Goal: Transaction & Acquisition: Purchase product/service

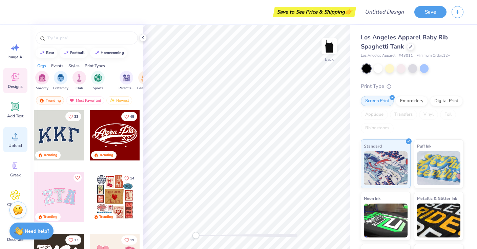
click at [15, 134] on icon at bounding box center [15, 136] width 10 height 10
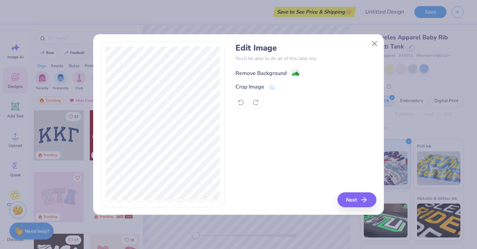
click at [285, 72] on div "Remove Background" at bounding box center [260, 73] width 51 height 8
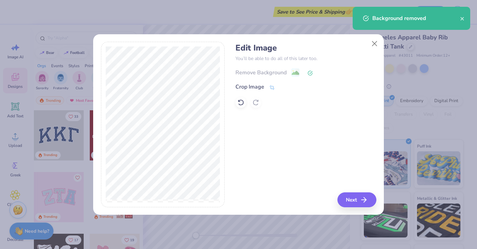
click at [297, 71] on div "Remove Background" at bounding box center [305, 72] width 141 height 8
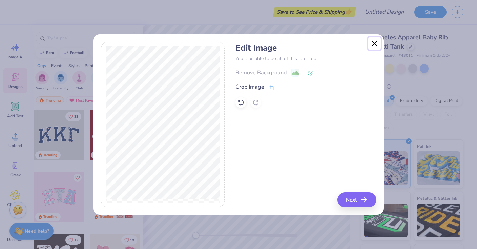
click at [378, 40] on button "Close" at bounding box center [374, 43] width 13 height 13
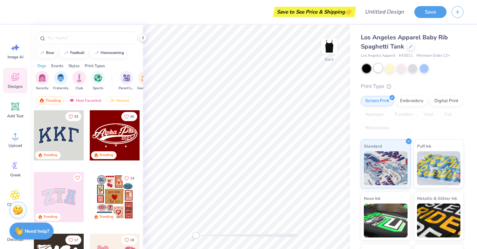
click at [376, 68] on div at bounding box center [378, 67] width 9 height 9
click at [16, 132] on icon at bounding box center [15, 136] width 10 height 10
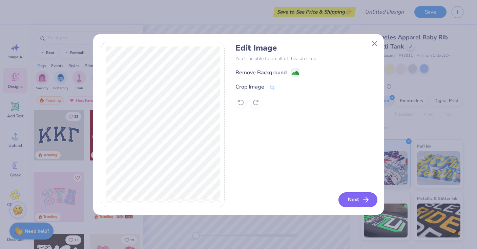
click at [362, 199] on icon "button" at bounding box center [366, 199] width 8 height 8
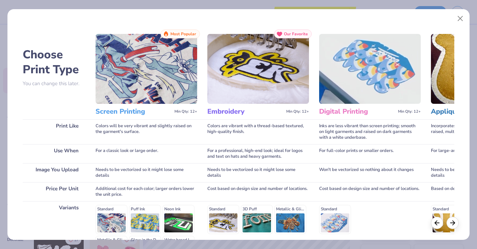
click at [137, 77] on img at bounding box center [146, 69] width 102 height 70
click at [132, 113] on h3 "Screen Printing" at bounding box center [133, 111] width 76 height 9
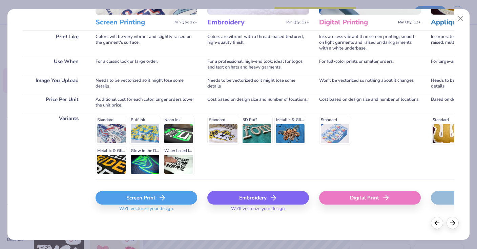
click at [166, 196] on div "Screen Print" at bounding box center [146, 198] width 102 height 14
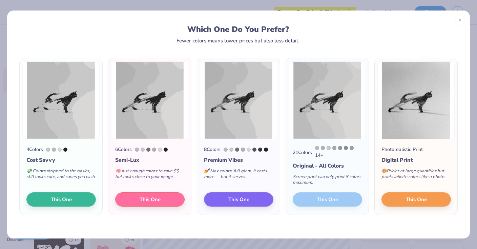
click at [302, 201] on div "21 Colors 14 + Original - All Colors Screen print can only print 8 colors maxim…" at bounding box center [327, 177] width 83 height 76
click at [319, 203] on div "21 Colors 14 + Original - All Colors Screen print can only print 8 colors maxim…" at bounding box center [327, 177] width 83 height 76
click at [315, 172] on div "Screen print can only print 8 colors maximum." at bounding box center [327, 181] width 69 height 22
click at [308, 167] on div "Original - All Colors" at bounding box center [327, 166] width 69 height 8
click at [152, 198] on span "This One" at bounding box center [150, 198] width 21 height 8
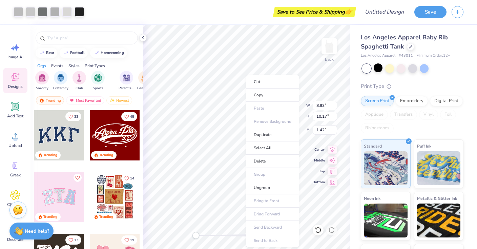
click at [263, 117] on ul "Cut Copy Paste Remove Background Duplicate Select All Delete Group Ungroup Brin…" at bounding box center [272, 161] width 53 height 172
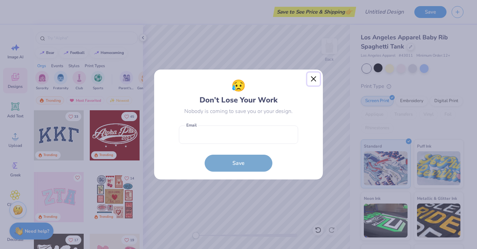
click at [310, 79] on button "Close" at bounding box center [313, 78] width 13 height 13
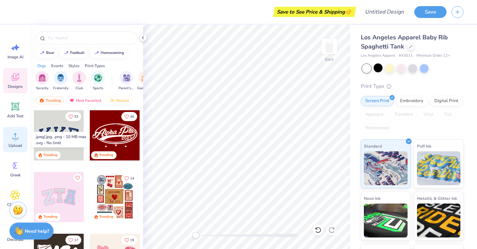
click at [13, 135] on icon at bounding box center [15, 136] width 10 height 10
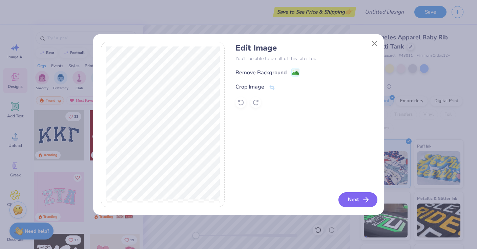
click at [365, 200] on icon "button" at bounding box center [366, 199] width 8 height 8
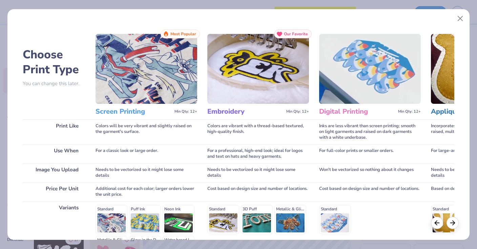
click at [153, 85] on img at bounding box center [146, 69] width 102 height 70
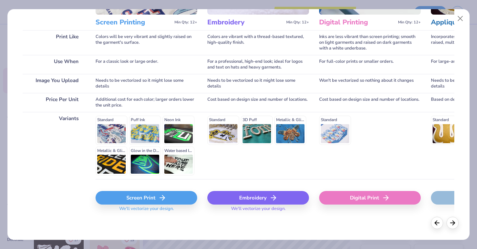
click at [144, 196] on div "Screen Print" at bounding box center [146, 198] width 102 height 14
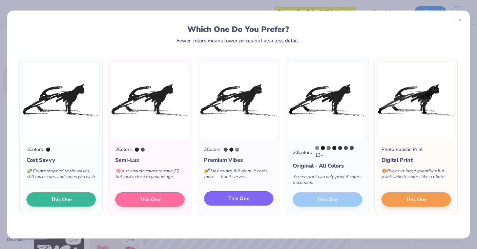
click at [234, 199] on span "This One" at bounding box center [238, 198] width 21 height 8
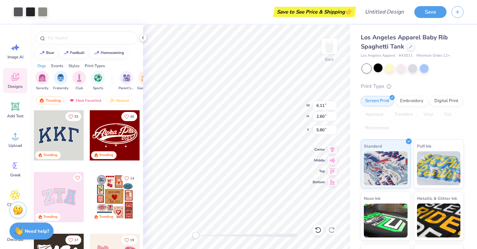
type input "6.11"
type input "2.60"
type input "5.80"
click at [16, 109] on icon at bounding box center [15, 106] width 6 height 6
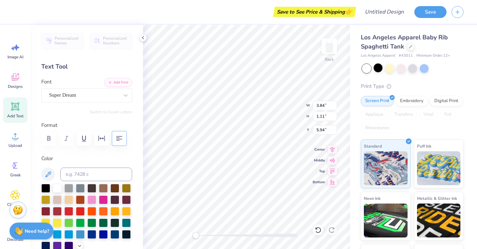
type textarea "K"
type textarea "t"
type textarea "kappa alpha theta"
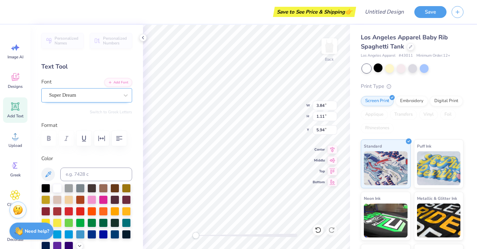
click at [92, 99] on div at bounding box center [84, 94] width 70 height 9
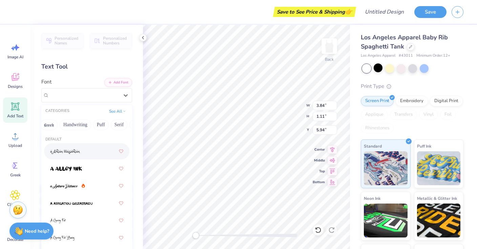
scroll to position [0, 7]
click at [86, 127] on button "Handwriting" at bounding box center [73, 124] width 31 height 11
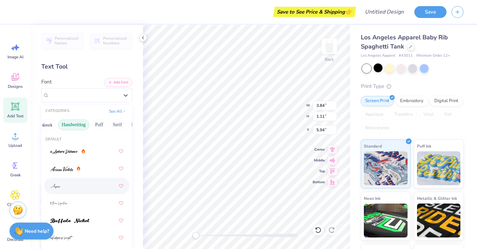
click at [89, 190] on div at bounding box center [86, 185] width 73 height 12
click at [87, 99] on div "Aspire" at bounding box center [83, 95] width 71 height 10
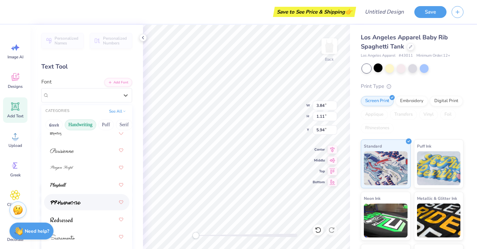
scroll to position [296, 0]
click at [90, 203] on div at bounding box center [86, 200] width 73 height 12
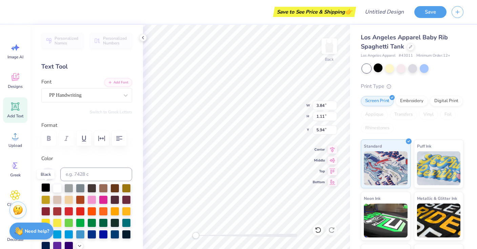
click at [45, 188] on div at bounding box center [45, 187] width 9 height 9
click at [75, 93] on div "PP Handwriting" at bounding box center [83, 95] width 71 height 10
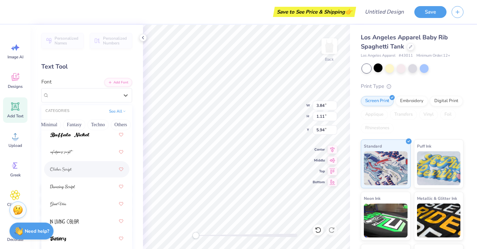
scroll to position [153, 0]
click at [81, 173] on div at bounding box center [86, 171] width 73 height 12
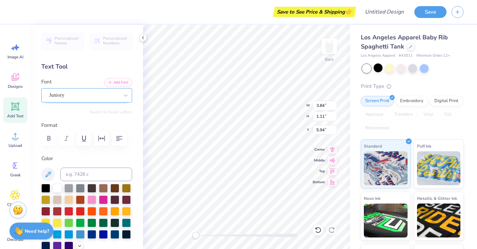
click at [90, 96] on div "Juniory" at bounding box center [83, 95] width 71 height 10
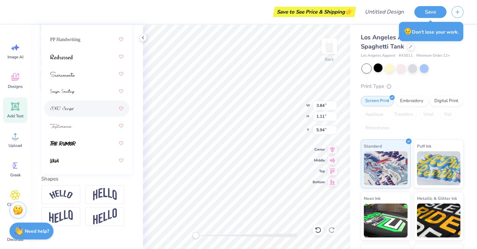
scroll to position [162, 0]
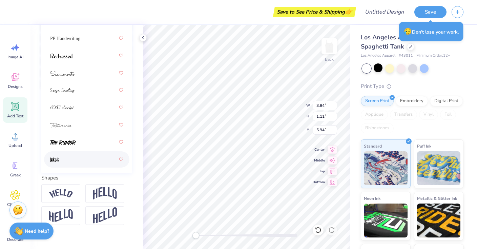
click at [78, 161] on div at bounding box center [86, 159] width 73 height 12
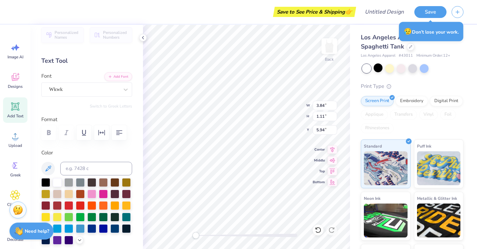
scroll to position [0, 0]
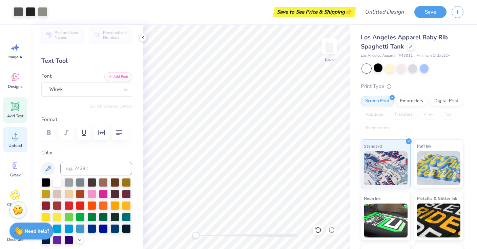
click at [12, 143] on span "Upload" at bounding box center [15, 145] width 14 height 5
click at [19, 140] on icon at bounding box center [15, 136] width 10 height 10
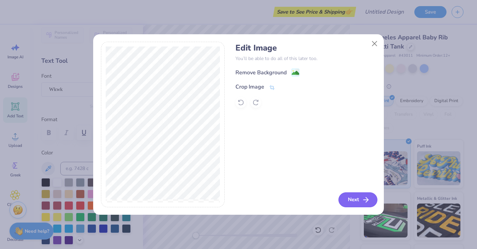
click at [354, 202] on button "Next" at bounding box center [357, 199] width 39 height 15
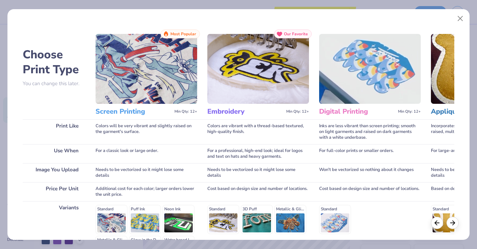
scroll to position [89, 0]
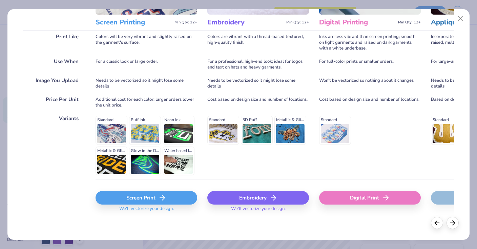
click at [135, 197] on div "Screen Print" at bounding box center [146, 198] width 102 height 14
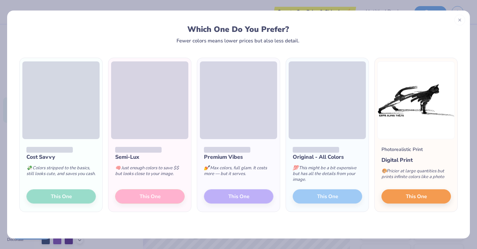
click at [219, 194] on div "Premium Vibes 💅 Max colors, full glam. It costs more — but it serves. This One" at bounding box center [238, 175] width 83 height 72
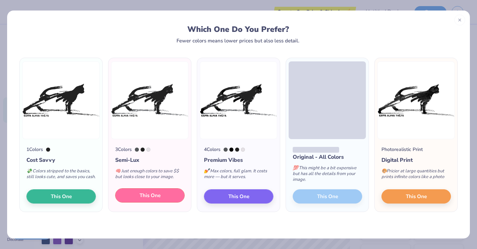
click at [166, 198] on button "This One" at bounding box center [149, 195] width 69 height 14
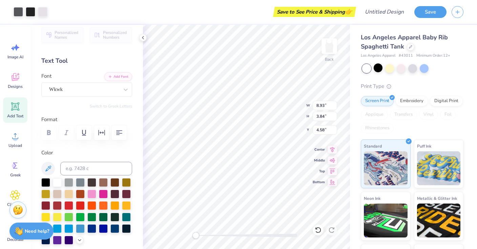
type input "7.04"
type input "3.03"
type input "5.39"
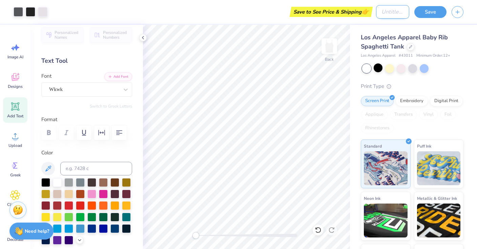
click at [388, 15] on input "Design Title" at bounding box center [392, 12] width 33 height 14
type input "kat shadow tank"
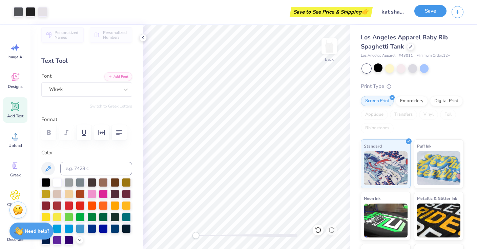
click at [437, 10] on button "Save" at bounding box center [430, 11] width 32 height 12
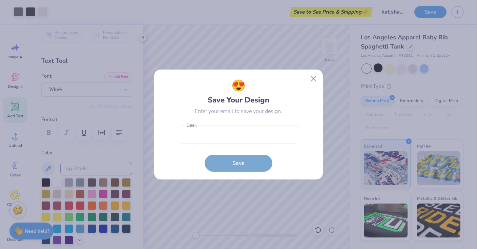
click at [256, 144] on form "Email is a required field Email Save" at bounding box center [238, 147] width 119 height 50
click at [254, 137] on input "email" at bounding box center [238, 134] width 119 height 19
type input "[EMAIL_ADDRESS][DOMAIN_NAME]"
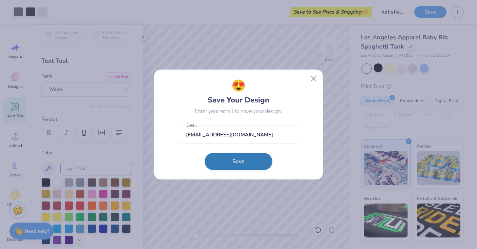
click at [244, 157] on button "Save" at bounding box center [239, 161] width 68 height 17
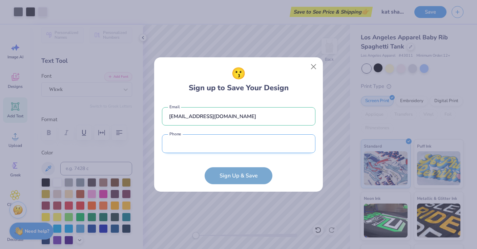
click at [242, 148] on input "tel" at bounding box center [238, 143] width 153 height 19
type input "[PHONE_NUMBER]"
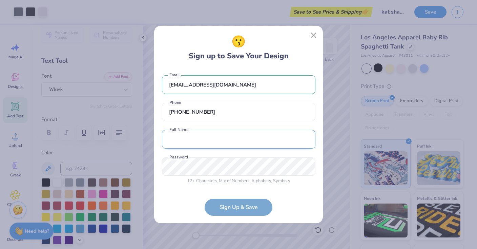
click at [235, 145] on input "text" at bounding box center [238, 139] width 153 height 19
type input "[PERSON_NAME]"
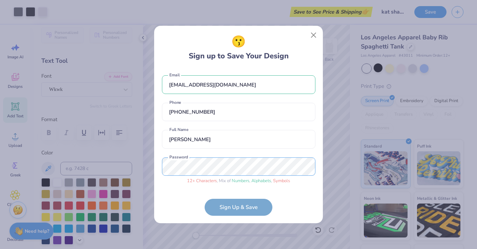
scroll to position [20, 0]
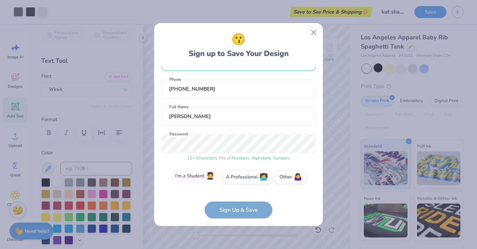
click at [200, 177] on label "I'm a Student 🧑‍🎓" at bounding box center [194, 176] width 47 height 14
click at [236, 197] on input "I'm a Student 🧑‍🎓" at bounding box center [238, 199] width 4 height 4
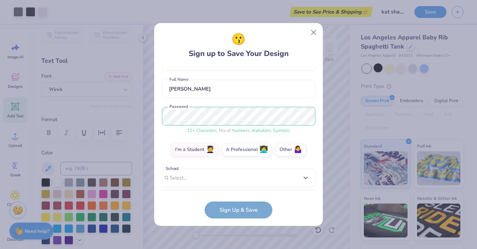
click at [218, 185] on div "option focused, 2 of 15. 15 results available. Use Up and Down to choose option…" at bounding box center [238, 230] width 153 height 124
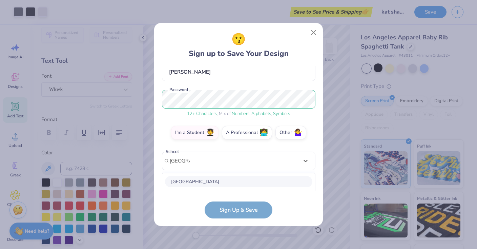
scroll to position [149, 0]
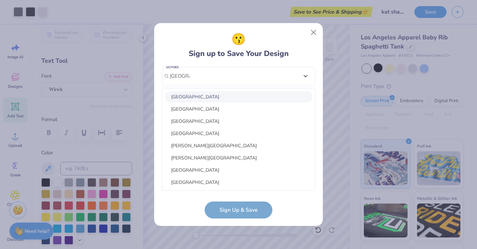
click at [216, 95] on div "[GEOGRAPHIC_DATA]" at bounding box center [238, 96] width 147 height 11
type input "[GEOGRAPHIC_DATA]"
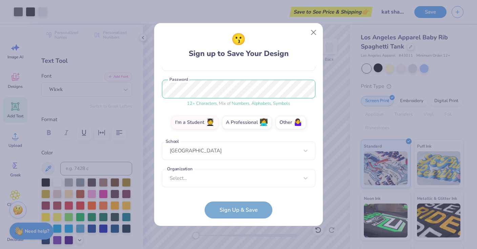
click at [221, 184] on div "[EMAIL_ADDRESS][DOMAIN_NAME] Email [PHONE_NUMBER] Phone [PERSON_NAME] Full Name…" at bounding box center [238, 128] width 153 height 124
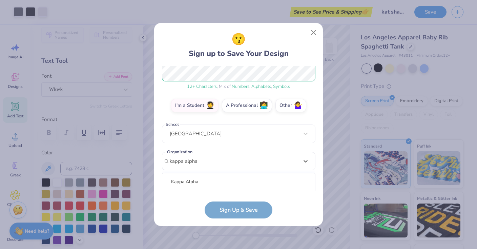
scroll to position [176, 0]
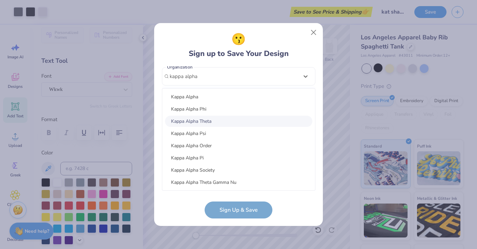
click at [218, 121] on div "Kappa Alpha Theta" at bounding box center [238, 120] width 147 height 11
type input "kappa alpha"
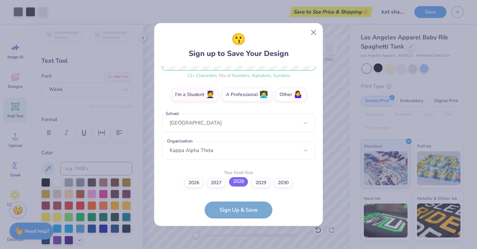
click at [244, 184] on label "2028" at bounding box center [238, 181] width 19 height 9
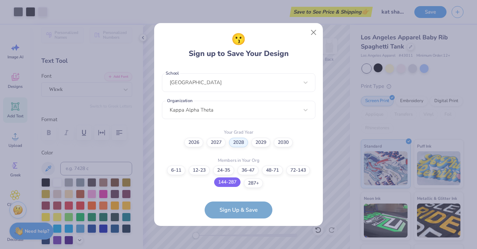
click at [221, 182] on label "144-287" at bounding box center [227, 181] width 26 height 9
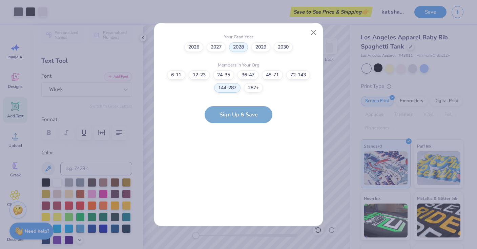
scroll to position [0, 0]
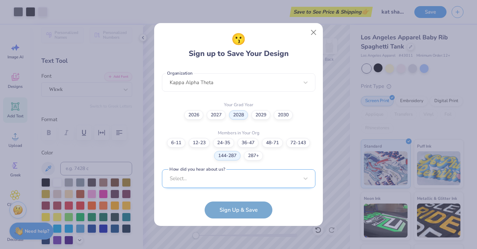
click at [223, 179] on div "Select..." at bounding box center [238, 178] width 153 height 19
click at [191, 197] on form "[EMAIL_ADDRESS][DOMAIN_NAME] Email [PHONE_NUMBER] Phone [PERSON_NAME] Full Name…" at bounding box center [238, 142] width 153 height 152
click at [230, 202] on form "[EMAIL_ADDRESS][DOMAIN_NAME] Email [PHONE_NUMBER] Phone [PERSON_NAME] Full Name…" at bounding box center [238, 142] width 153 height 152
click at [231, 207] on form "[EMAIL_ADDRESS][DOMAIN_NAME] Email [PHONE_NUMBER] Phone [PERSON_NAME] Full Name…" at bounding box center [238, 142] width 153 height 152
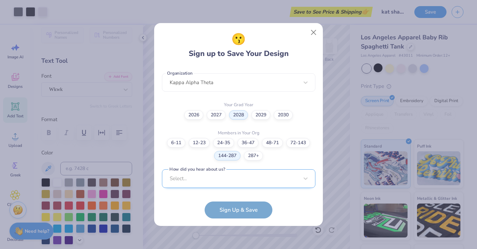
click at [216, 178] on div "Select..." at bounding box center [238, 178] width 153 height 19
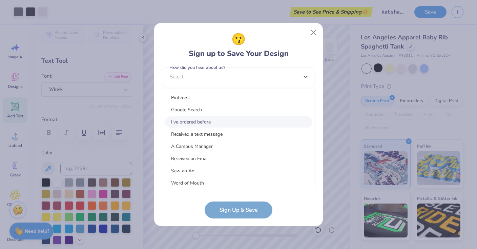
click at [218, 121] on div "I've ordered before" at bounding box center [238, 121] width 147 height 11
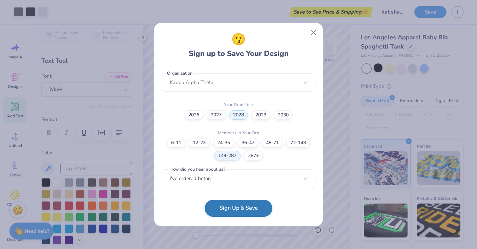
click at [222, 204] on button "Sign Up & Save" at bounding box center [239, 207] width 68 height 17
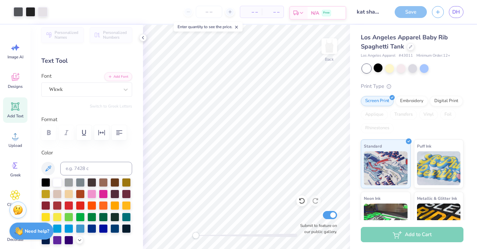
click at [316, 14] on span "N/A" at bounding box center [315, 12] width 8 height 7
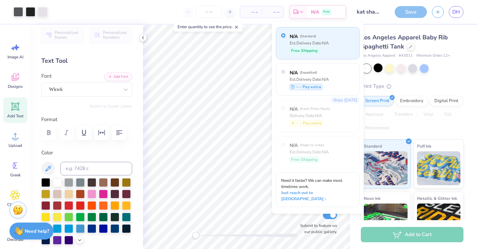
click at [276, 13] on span "– –" at bounding box center [273, 11] width 14 height 7
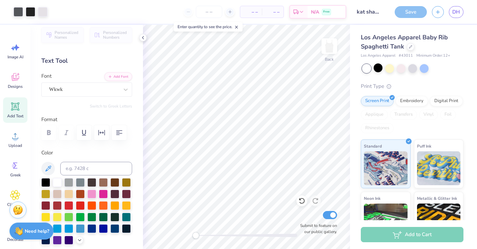
click at [254, 14] on span "– –" at bounding box center [251, 11] width 14 height 7
click at [211, 12] on input "number" at bounding box center [209, 12] width 26 height 12
type input "0"
type input "40"
click at [331, 215] on input "Submit to feature on our public gallery." at bounding box center [330, 215] width 14 height 8
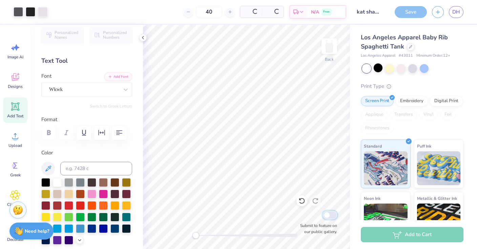
checkbox input "false"
click at [237, 9] on span "$24.73" at bounding box center [229, 11] width 15 height 7
click at [200, 13] on input "40" at bounding box center [187, 12] width 26 height 12
type input "4"
type input "5"
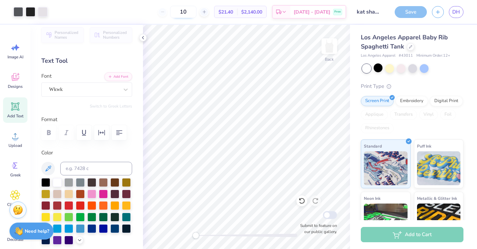
type input "1"
click at [457, 13] on span "DH" at bounding box center [456, 12] width 8 height 8
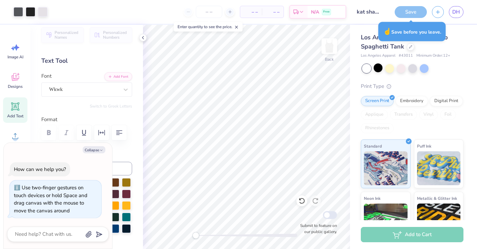
drag, startPoint x: 197, startPoint y: 237, endPoint x: 105, endPoint y: 224, distance: 92.7
click at [105, 225] on body "Art colors – – Per Item – – Total Est. Delivery N/A Free Design Title kat shado…" at bounding box center [238, 124] width 477 height 249
click at [329, 46] on img at bounding box center [329, 46] width 27 height 27
click at [331, 49] on img at bounding box center [329, 46] width 27 height 27
click at [459, 40] on div "Los Angeles Apparel Baby Rib Spaghetti Tank" at bounding box center [412, 42] width 103 height 18
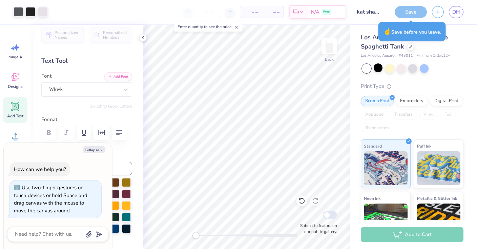
click at [392, 236] on div "Add to Cart" at bounding box center [412, 234] width 103 height 15
type textarea "x"
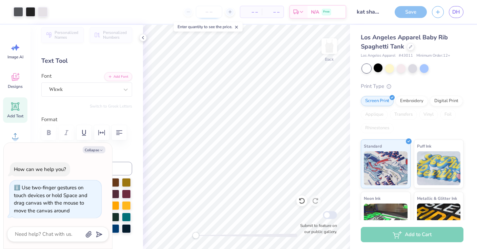
click at [210, 16] on input "number" at bounding box center [209, 12] width 26 height 12
type input "40"
type textarea "x"
type input "40"
click at [439, 10] on icon "button" at bounding box center [438, 11] width 6 height 6
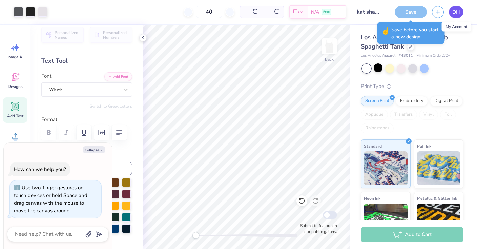
click at [452, 9] on span "DH" at bounding box center [456, 12] width 8 height 8
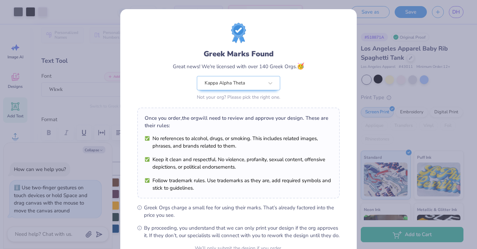
type textarea "x"
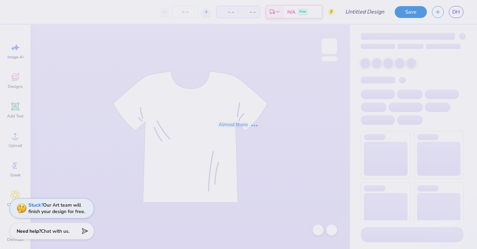
type input "kat shadow tank"
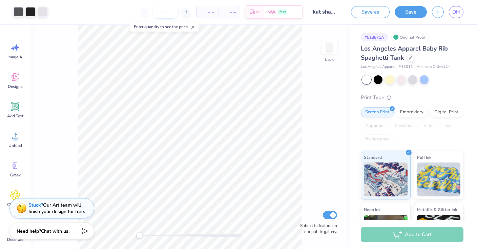
click at [167, 11] on input "number" at bounding box center [165, 12] width 26 height 12
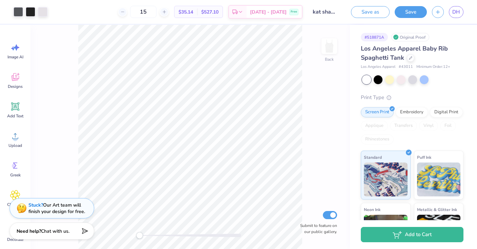
type input "1"
type input "2"
click at [156, 12] on input "20" at bounding box center [143, 12] width 26 height 12
type input "2"
type input "40"
